Goal: Information Seeking & Learning: Check status

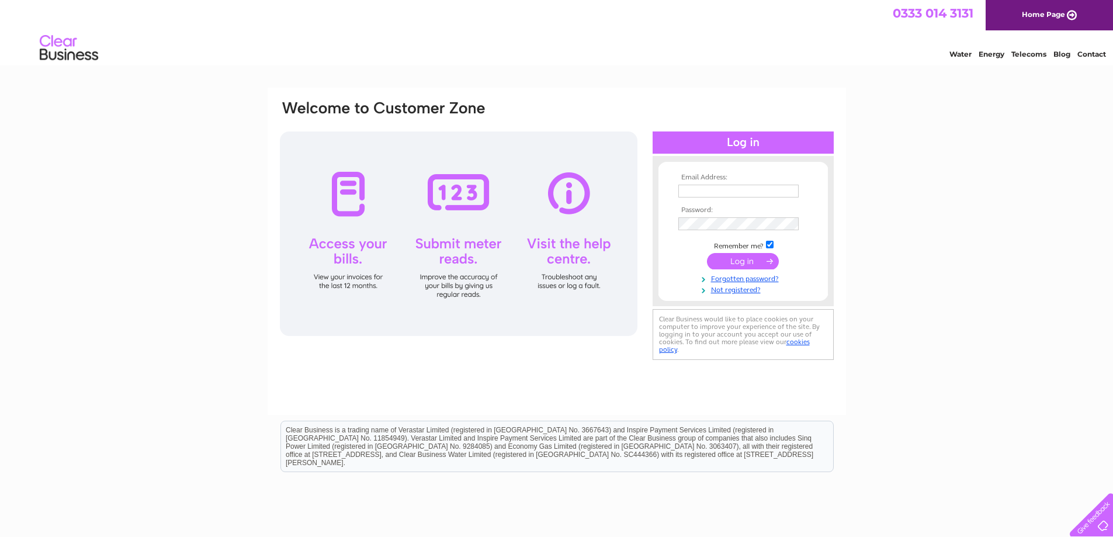
type input "admin@kasbah.org.uk"
click at [748, 265] on input "submit" at bounding box center [743, 261] width 72 height 16
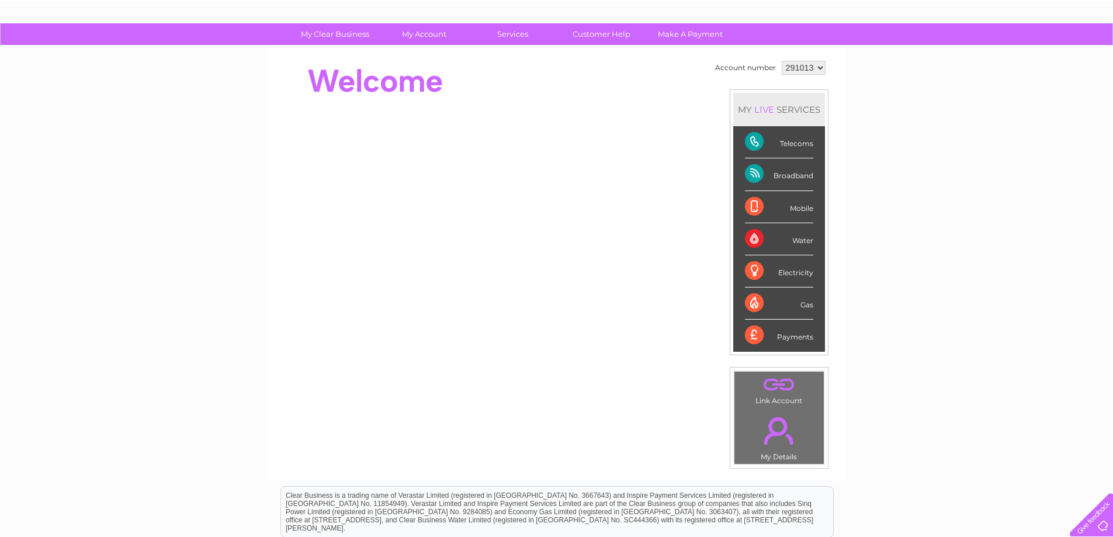
scroll to position [63, 0]
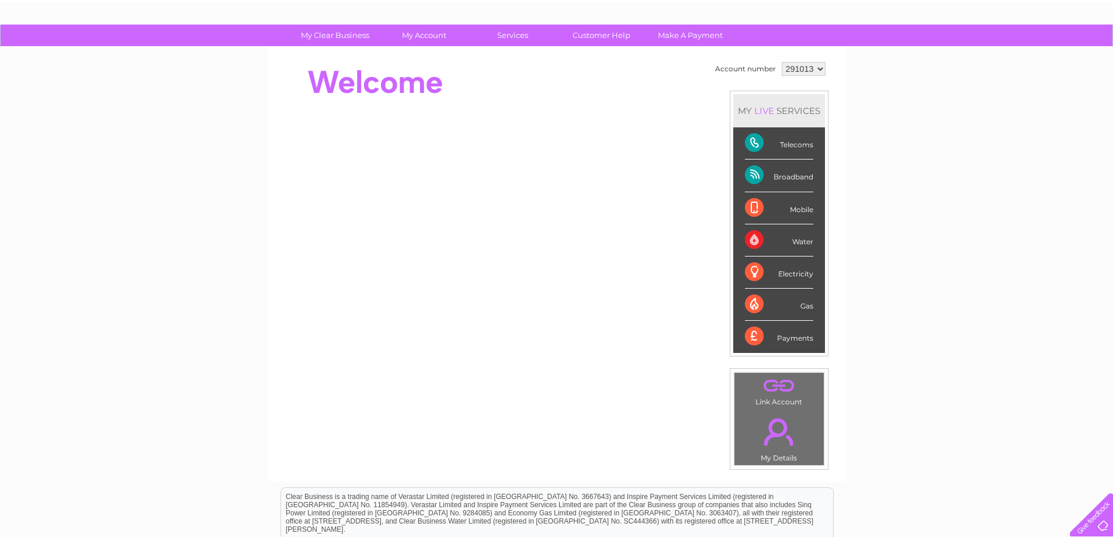
click at [756, 181] on div "Broadband" at bounding box center [779, 176] width 68 height 32
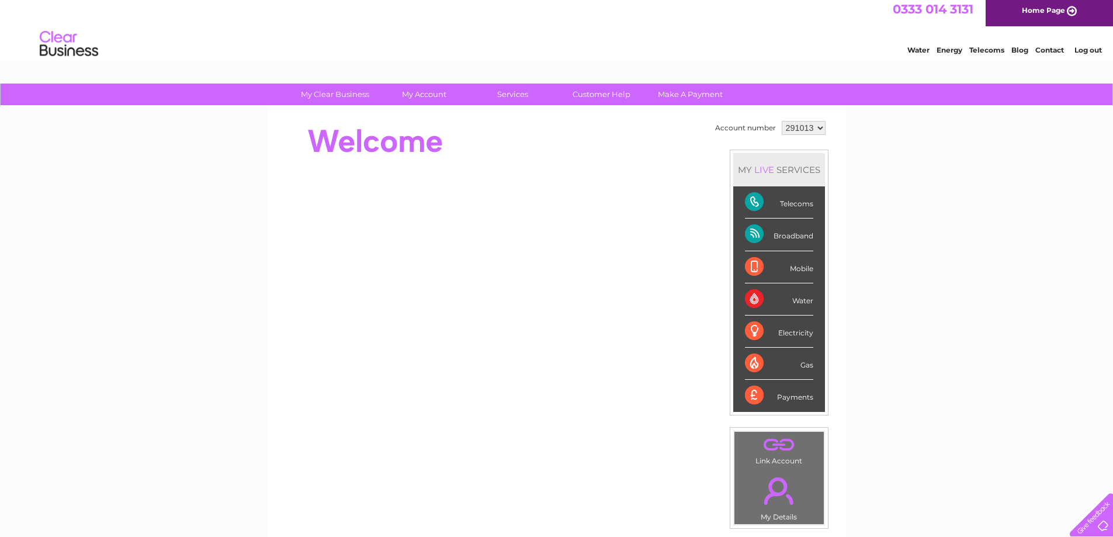
scroll to position [33, 0]
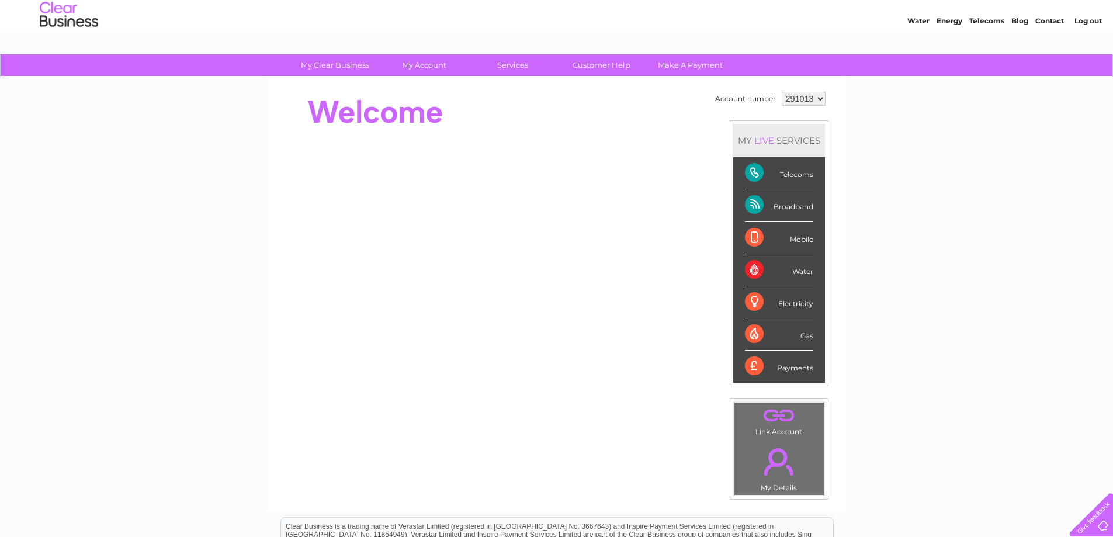
click at [779, 146] on div "MY LIVE SERVICES" at bounding box center [780, 140] width 92 height 33
click at [780, 146] on div "MY LIVE SERVICES" at bounding box center [780, 140] width 92 height 33
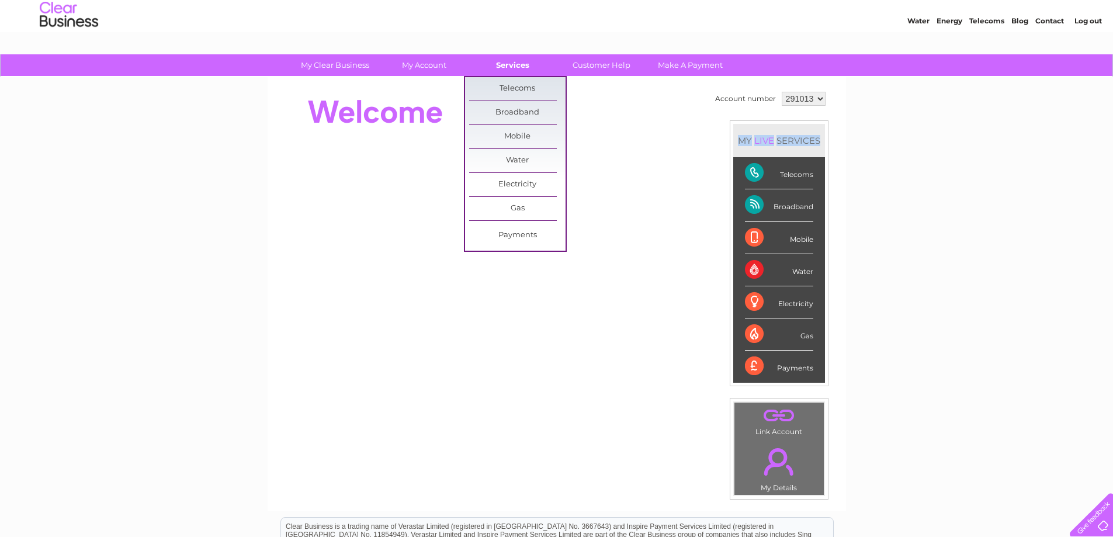
click at [522, 71] on link "Services" at bounding box center [513, 65] width 96 height 22
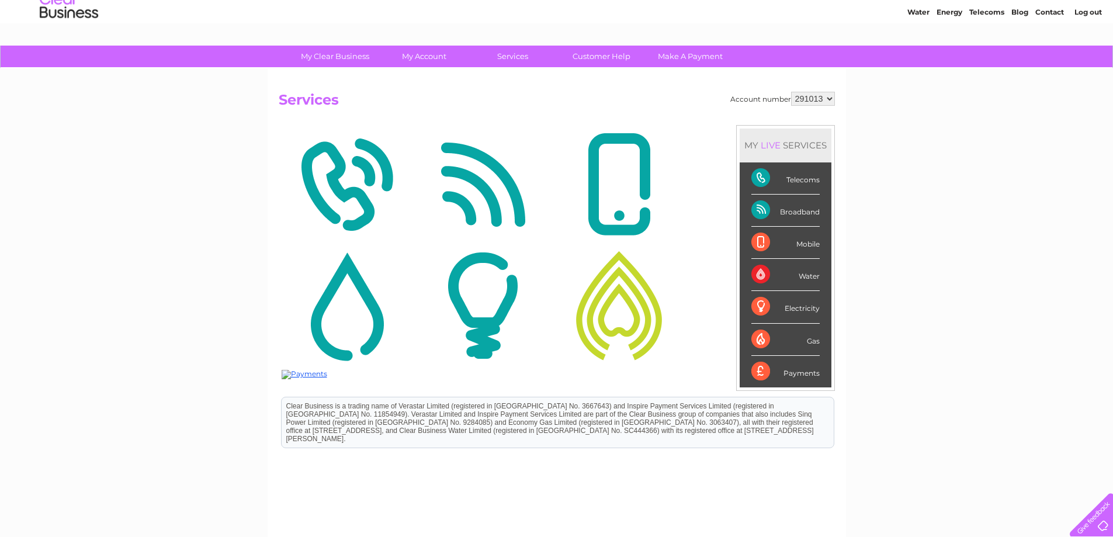
scroll to position [41, 0]
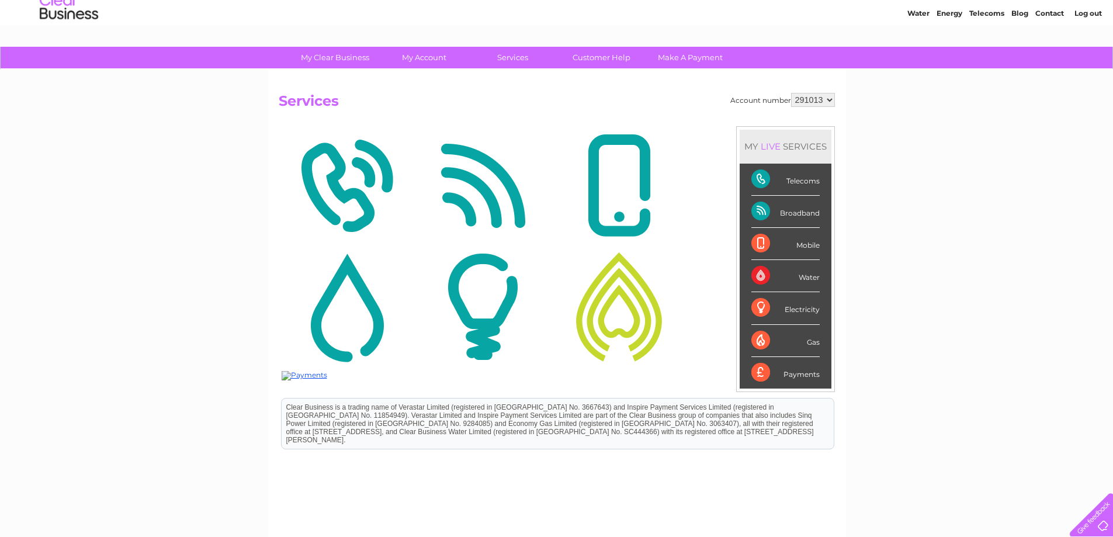
click at [642, 327] on img at bounding box center [619, 306] width 130 height 113
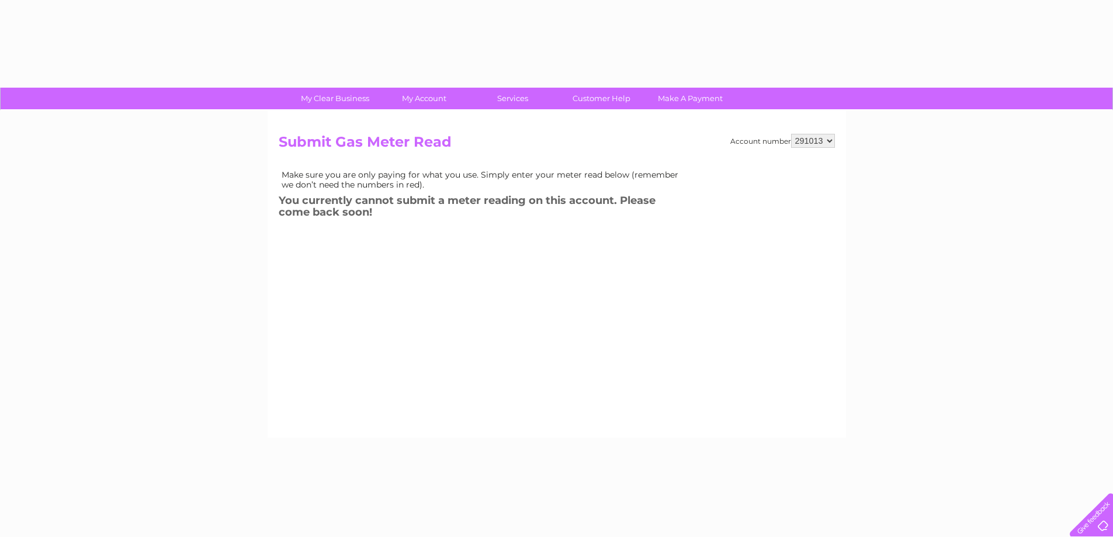
click at [375, 311] on div "Account number 291013 Submit Gas Meter Read Make sure you are only paying for w…" at bounding box center [557, 268] width 556 height 268
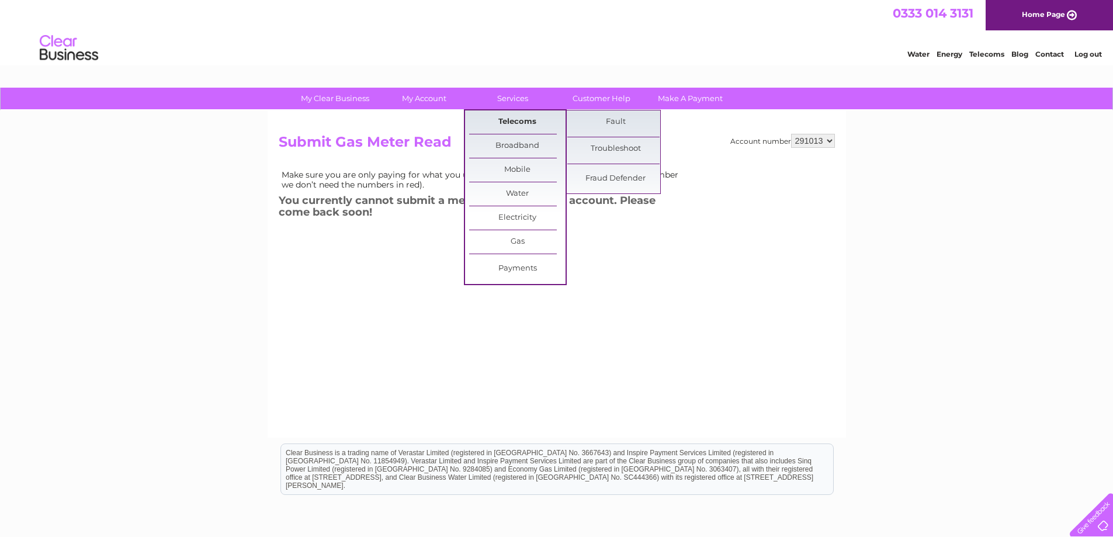
click at [516, 123] on link "Telecoms" at bounding box center [517, 121] width 96 height 23
click at [516, 120] on link "Telecoms" at bounding box center [517, 121] width 96 height 23
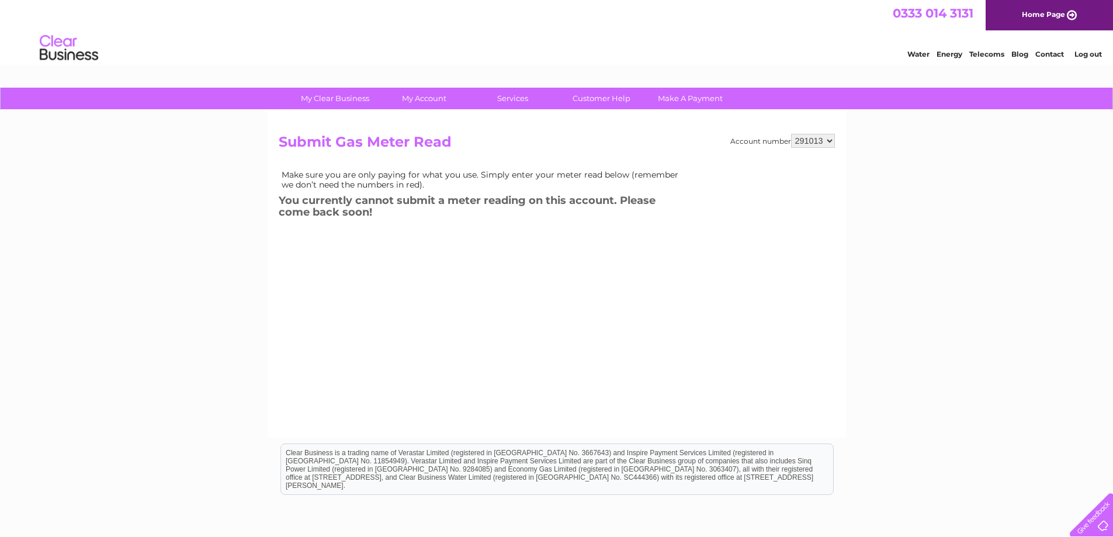
click at [831, 143] on select "291013" at bounding box center [813, 141] width 44 height 14
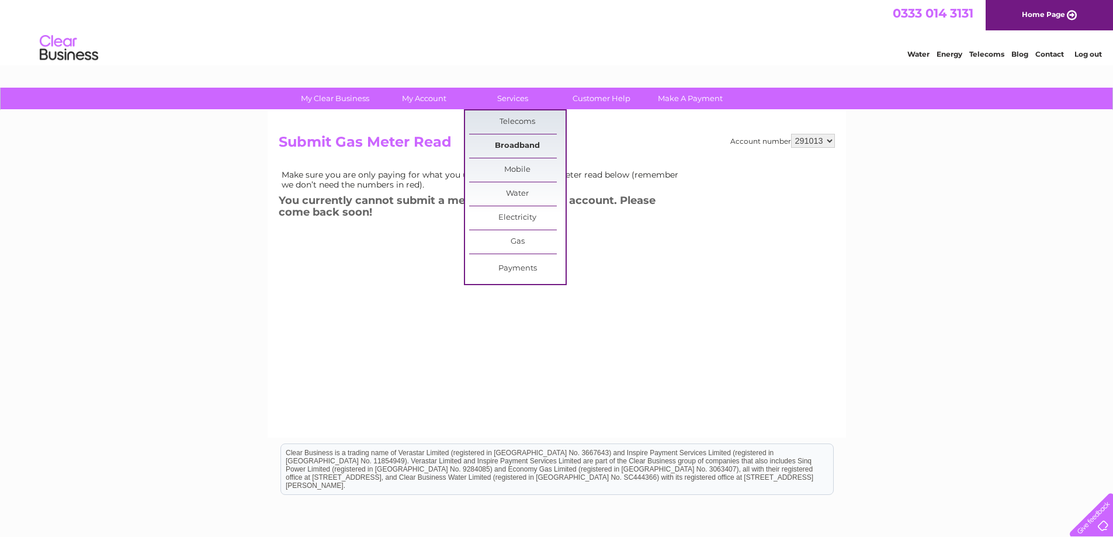
click at [509, 142] on link "Broadband" at bounding box center [517, 145] width 96 height 23
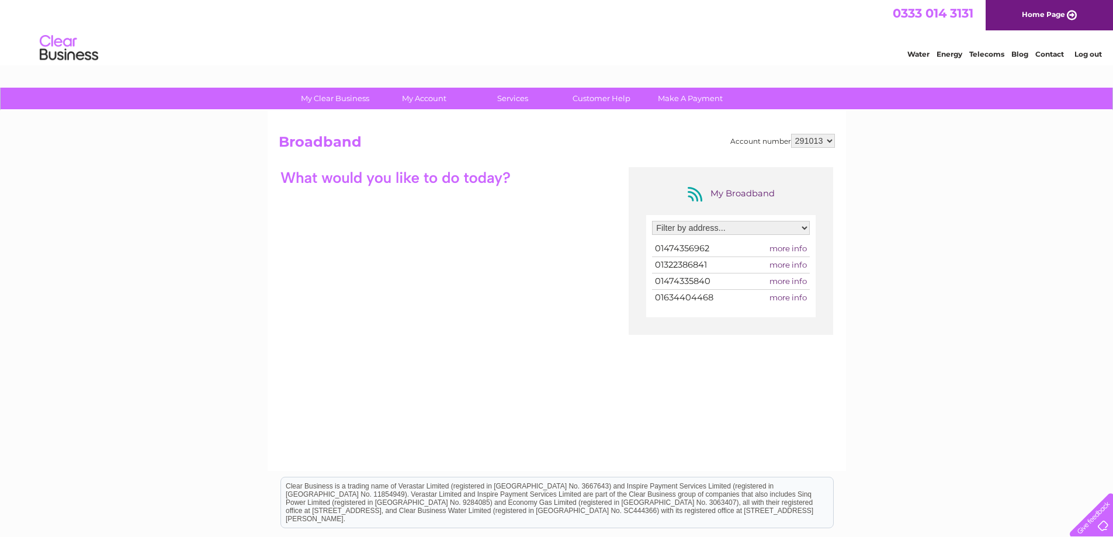
click at [679, 265] on span "01322386841" at bounding box center [681, 265] width 52 height 11
click at [802, 229] on select "Filter by address... [STREET_ADDRESS][PERSON_NAME][DATE] [STREET_ADDRESS][GEOGR…" at bounding box center [731, 228] width 158 height 14
click at [652, 221] on select "Filter by address... [STREET_ADDRESS][PERSON_NAME][DATE] [STREET_ADDRESS][GEOGR…" at bounding box center [731, 228] width 158 height 14
click at [794, 249] on span "more info" at bounding box center [788, 248] width 37 height 9
click at [784, 248] on span "more info" at bounding box center [788, 248] width 37 height 9
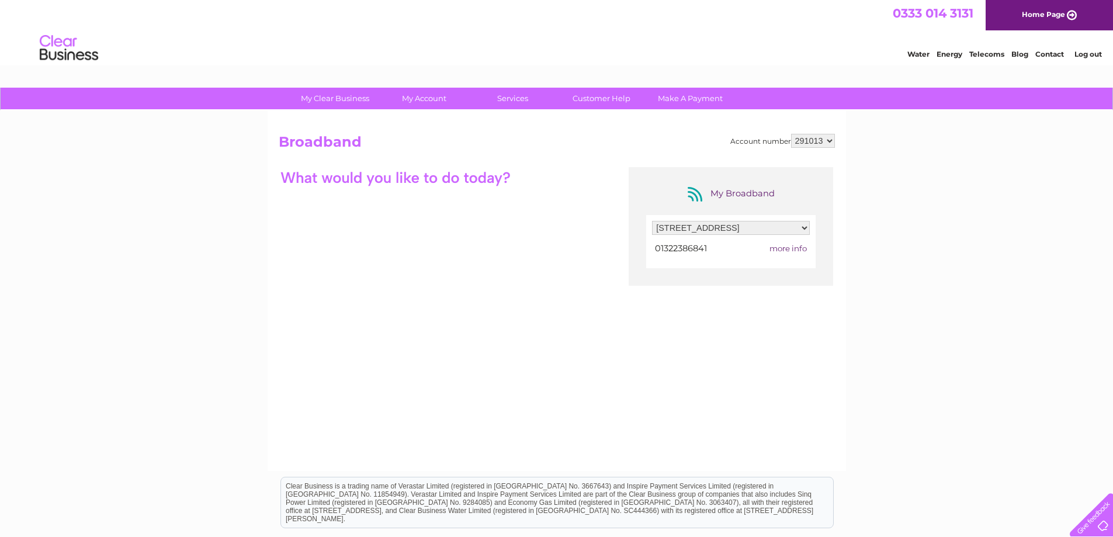
click at [803, 250] on span "more info" at bounding box center [788, 248] width 37 height 9
click at [798, 250] on span "more info" at bounding box center [788, 248] width 37 height 9
click at [805, 226] on select "Filter by address... [STREET_ADDRESS][PERSON_NAME][DATE] [STREET_ADDRESS][GEOGR…" at bounding box center [731, 228] width 158 height 14
click at [652, 221] on select "Filter by address... [STREET_ADDRESS][PERSON_NAME][DATE] [STREET_ADDRESS][GEOGR…" at bounding box center [731, 228] width 158 height 14
drag, startPoint x: 793, startPoint y: 251, endPoint x: 820, endPoint y: 247, distance: 27.1
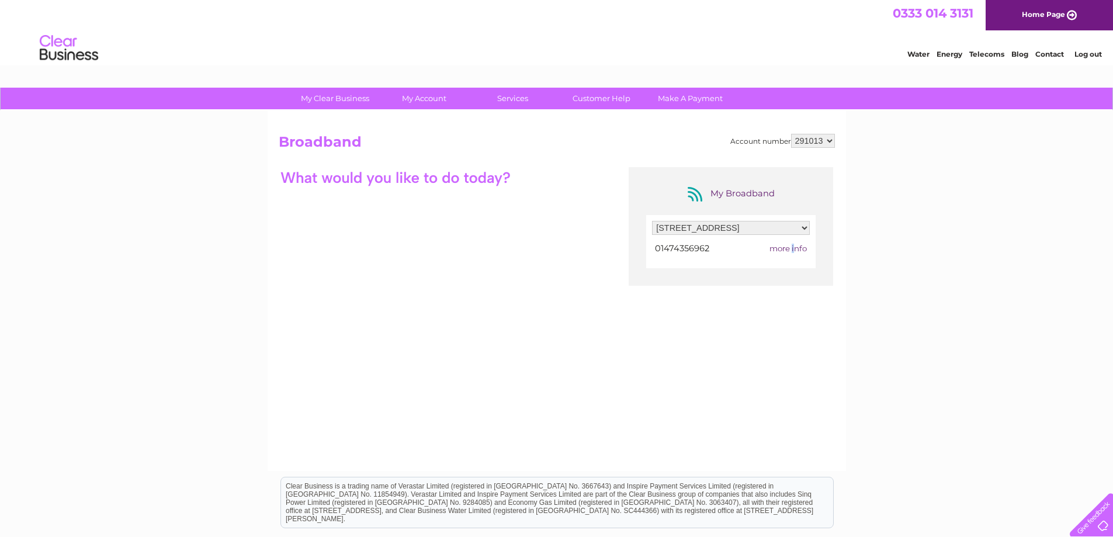
click at [803, 248] on span "more info" at bounding box center [788, 248] width 37 height 9
drag, startPoint x: 680, startPoint y: 247, endPoint x: 715, endPoint y: 244, distance: 34.7
click at [680, 246] on span "01474356962" at bounding box center [682, 248] width 54 height 11
click at [789, 248] on span "more info" at bounding box center [788, 248] width 37 height 9
click at [790, 248] on span "more info" at bounding box center [788, 248] width 37 height 9
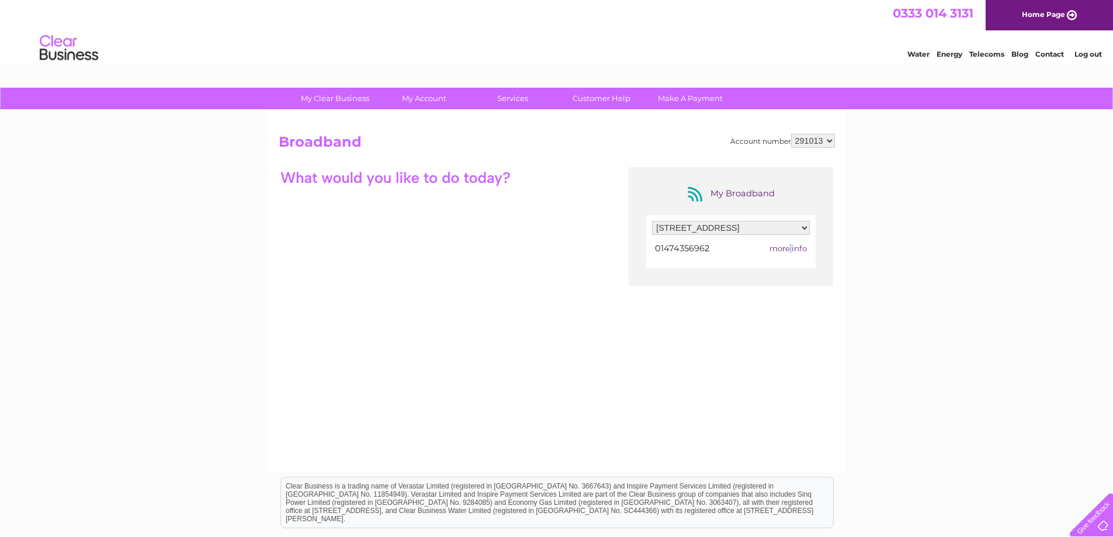
click at [790, 248] on span "more info" at bounding box center [788, 248] width 37 height 9
click at [791, 248] on span "more info" at bounding box center [788, 248] width 37 height 9
click at [815, 250] on div "Filter by address... [STREET_ADDRESS][PERSON_NAME][DATE] [STREET_ADDRESS][GEOGR…" at bounding box center [731, 241] width 170 height 53
click at [683, 248] on span "01474356962" at bounding box center [682, 248] width 54 height 11
click at [808, 229] on select "Filter by address... [STREET_ADDRESS][PERSON_NAME][DATE] [STREET_ADDRESS][GEOGR…" at bounding box center [731, 228] width 158 height 14
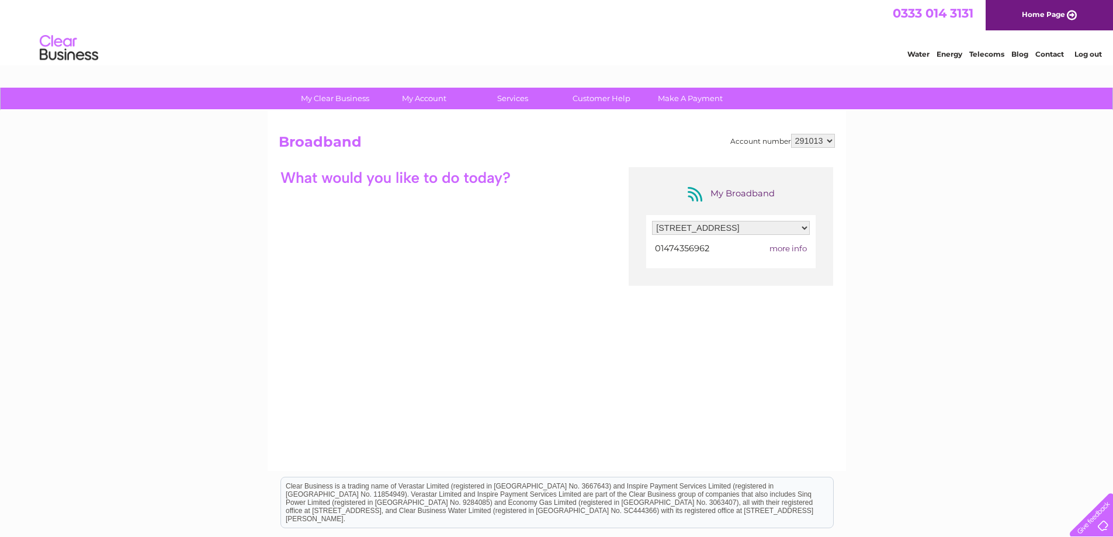
select select "2262575"
click at [652, 221] on select "Filter by address... [STREET_ADDRESS][PERSON_NAME][DATE] [STREET_ADDRESS][GEOGR…" at bounding box center [731, 228] width 158 height 14
click at [1090, 53] on link "Log out" at bounding box center [1088, 54] width 27 height 9
